Goal: Information Seeking & Learning: Learn about a topic

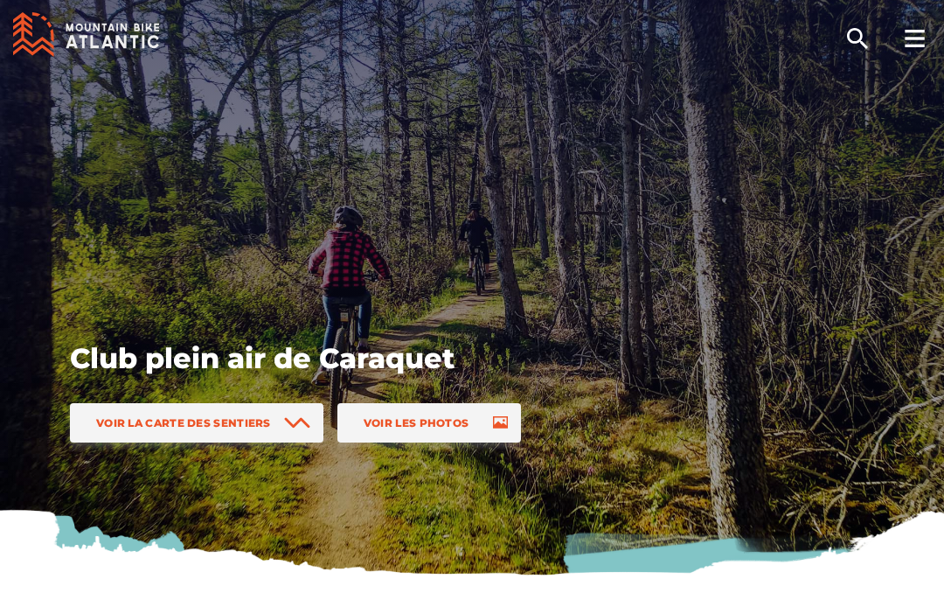
click at [180, 419] on span "Voir la carte des sentiers" at bounding box center [183, 422] width 175 height 13
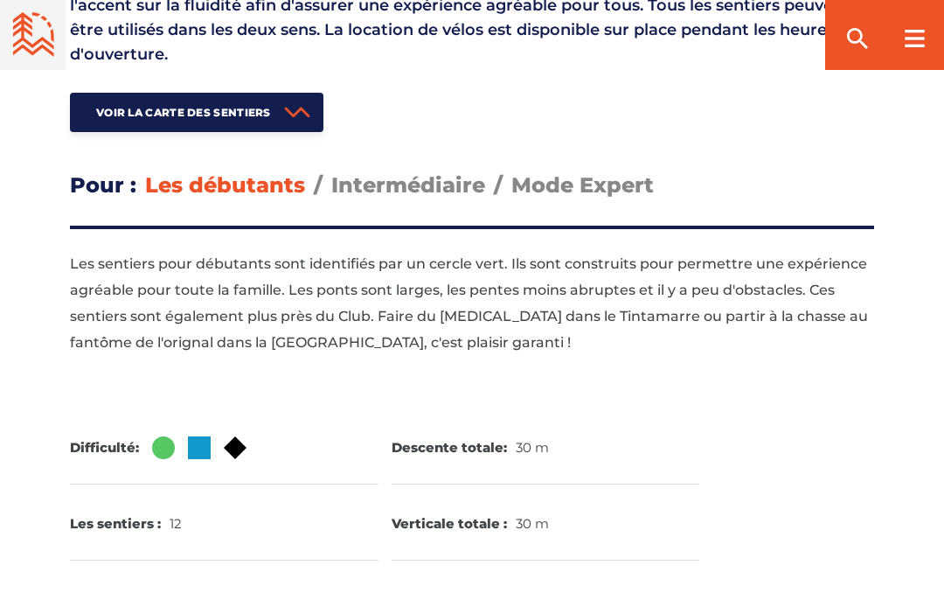
scroll to position [2037, 0]
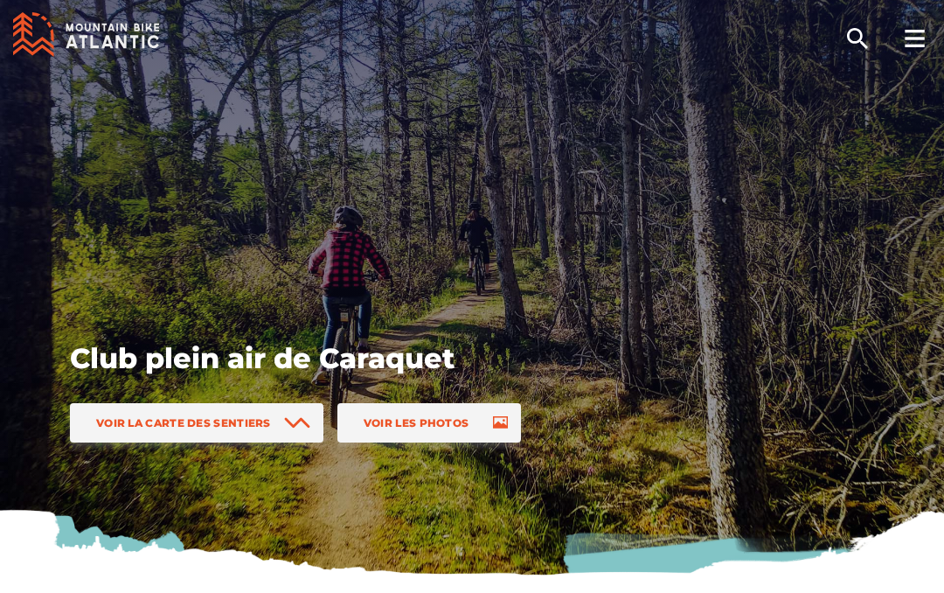
click at [436, 404] on link "Voir les photos" at bounding box center [429, 422] width 184 height 39
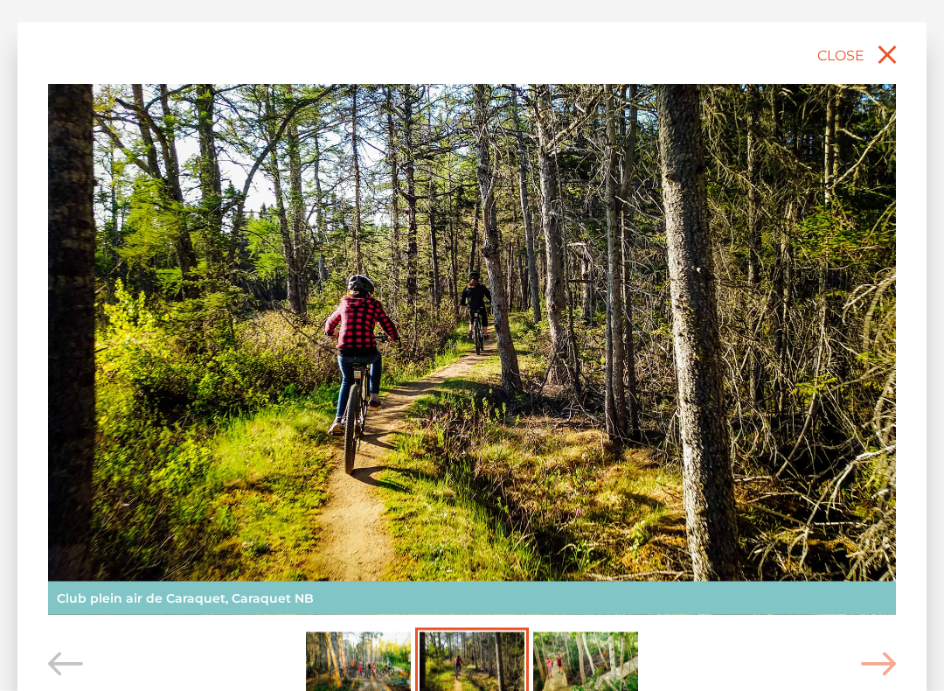
scroll to position [1779, 0]
click at [877, 592] on icon "Carousel Navigation" at bounding box center [878, 664] width 35 height 24
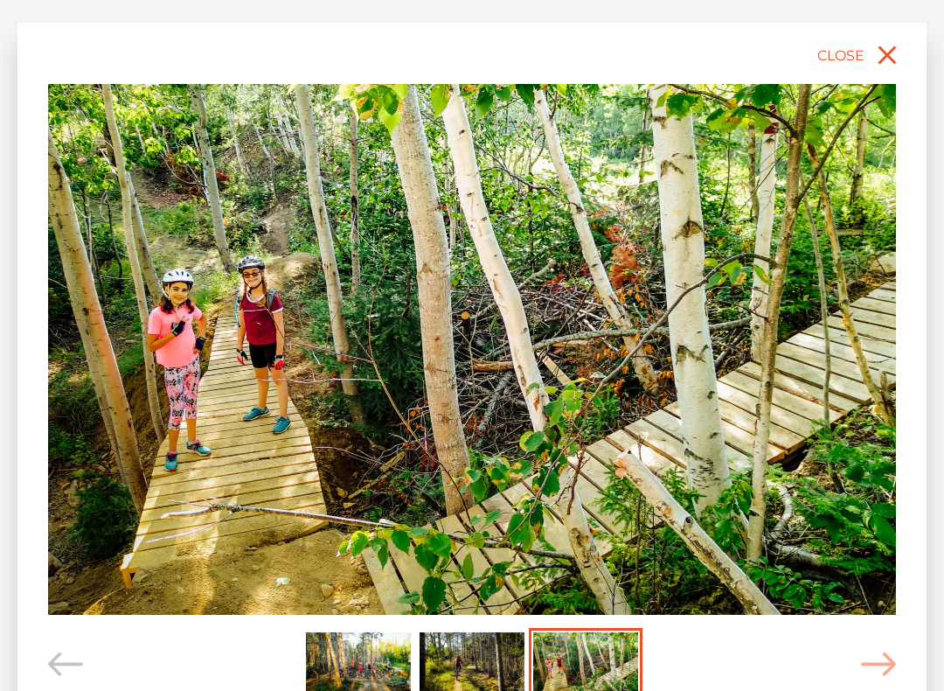
click at [861, 592] on icon "Carousel Navigation" at bounding box center [878, 664] width 35 height 24
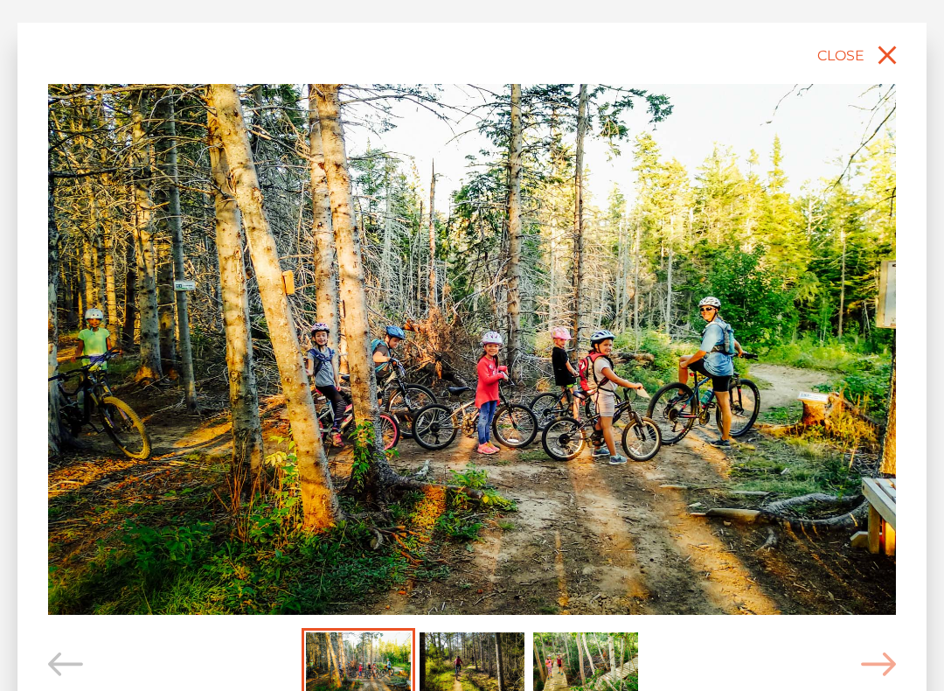
click at [879, 592] on span "Carousel Navigation" at bounding box center [878, 664] width 35 height 73
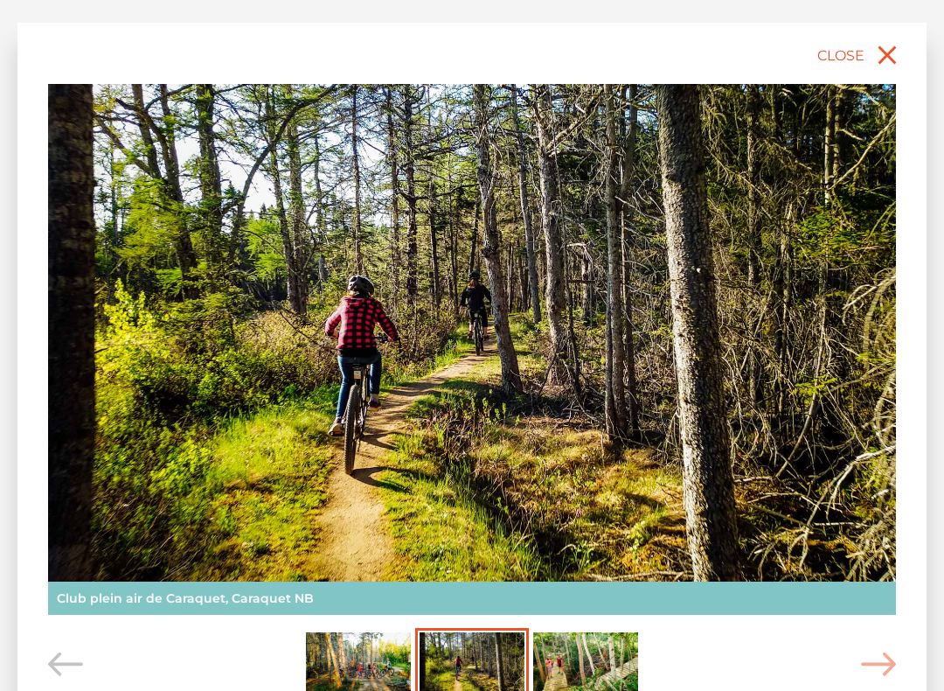
click at [886, 592] on icon "Carousel Navigation" at bounding box center [878, 664] width 35 height 24
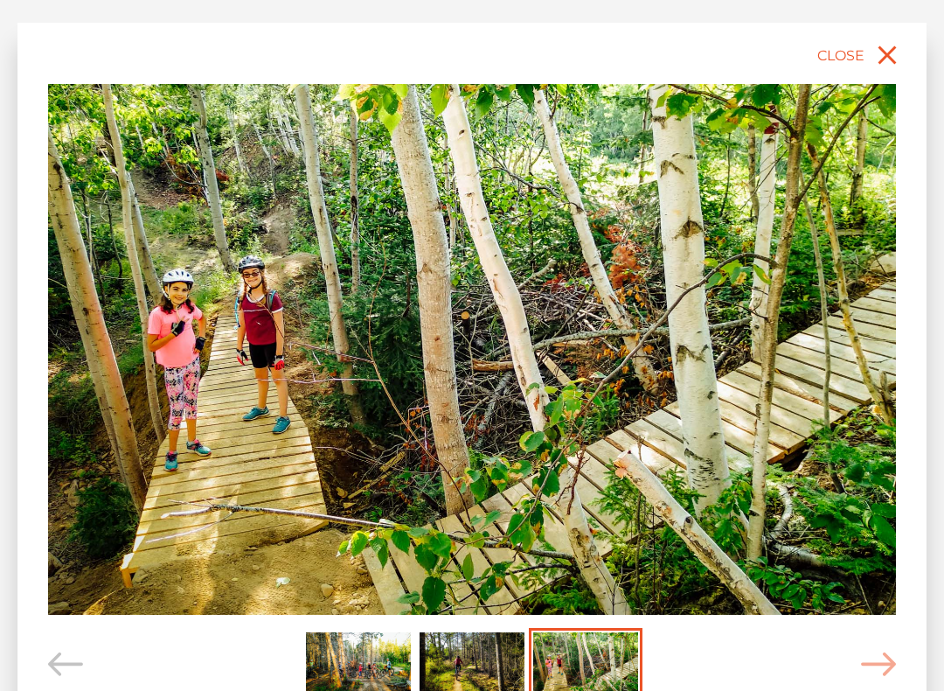
click at [882, 592] on span "Carousel Navigation" at bounding box center [878, 664] width 35 height 73
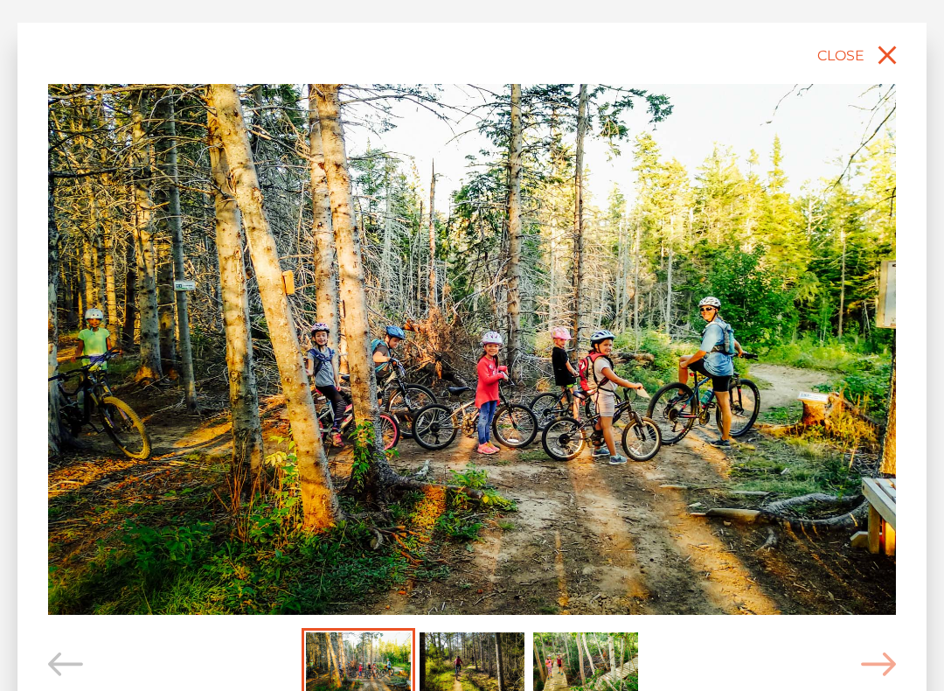
click at [877, 592] on span "Carousel Navigation" at bounding box center [878, 664] width 35 height 73
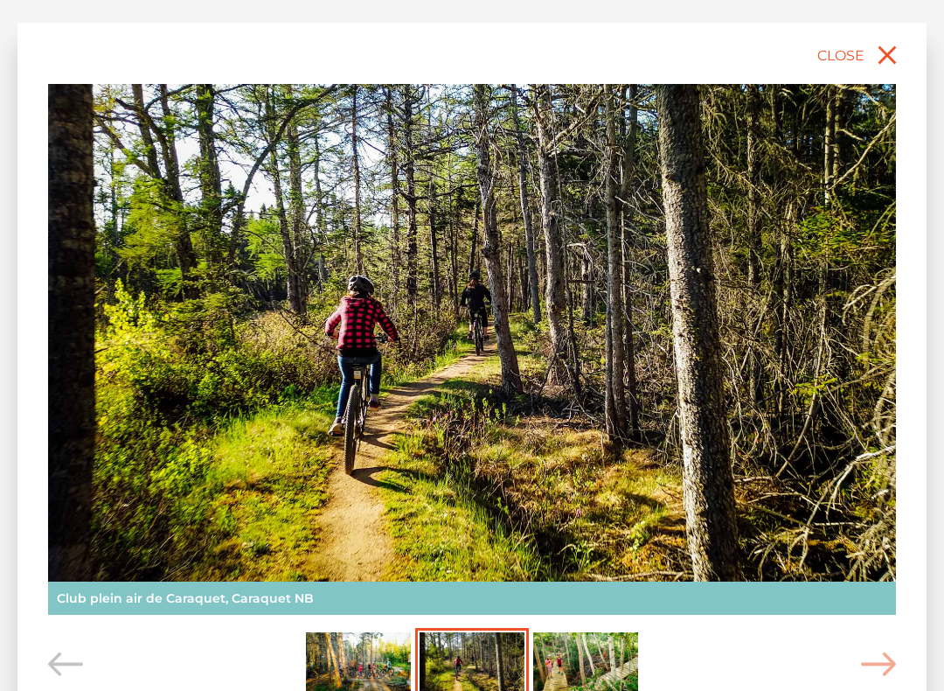
click at [881, 592] on span "Carousel Navigation" at bounding box center [878, 664] width 35 height 73
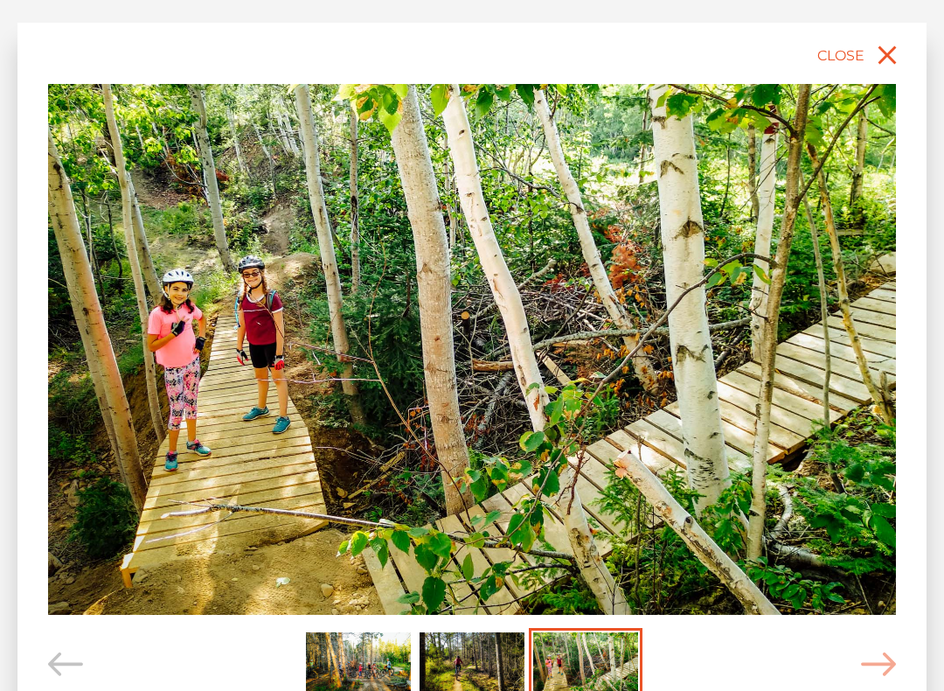
click at [880, 55] on icon "close" at bounding box center [887, 54] width 31 height 31
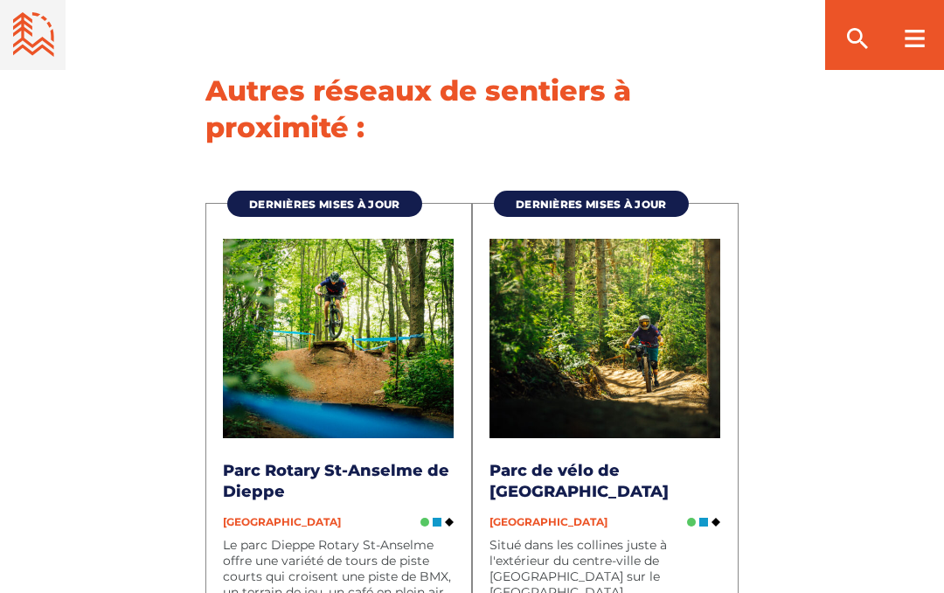
scroll to position [3473, 0]
